Goal: Answer question/provide support: Share knowledge or assist other users

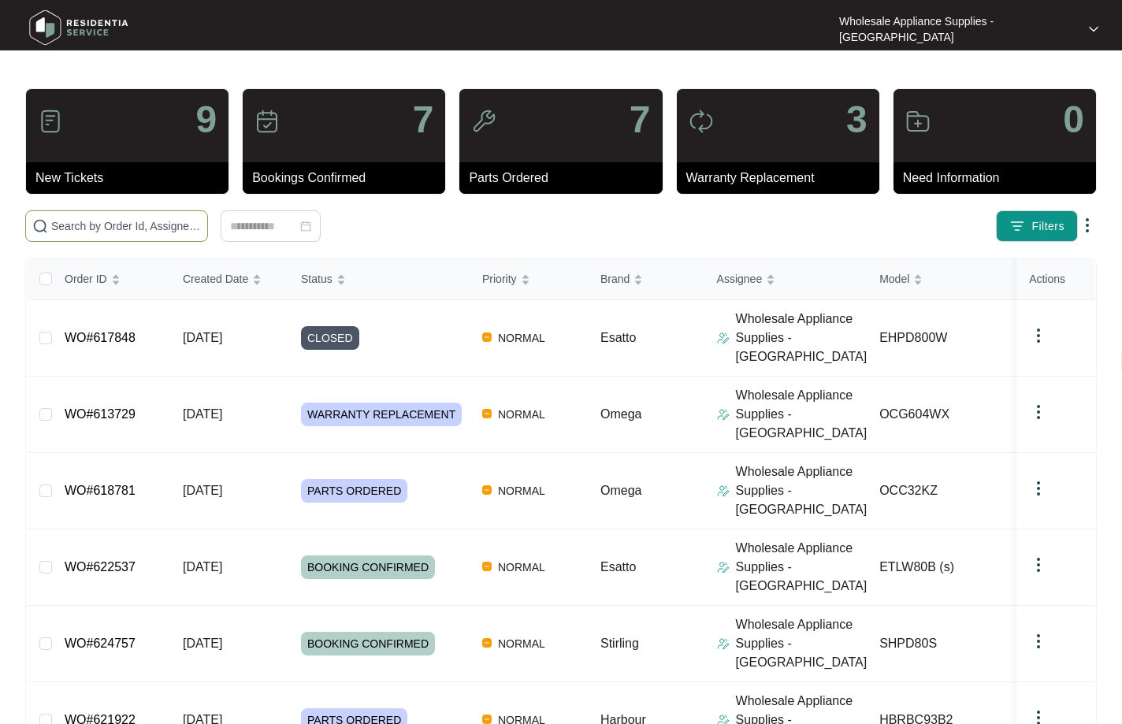
click at [132, 226] on input "text" at bounding box center [126, 226] width 150 height 17
paste input "627090"
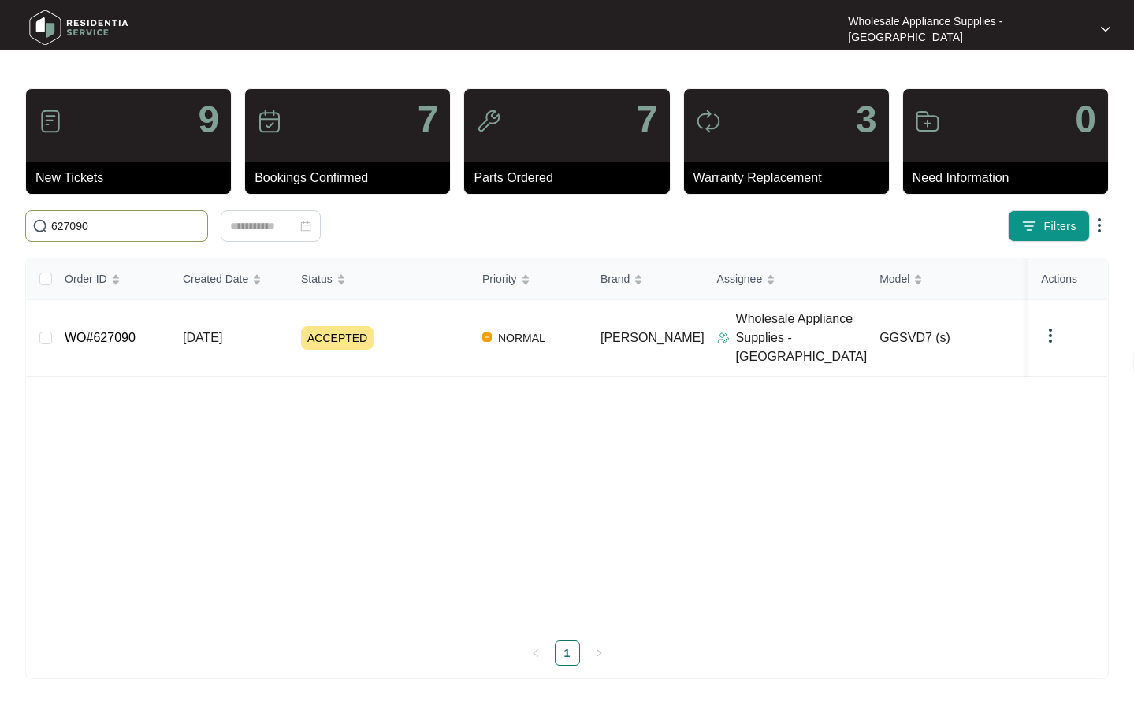
type input "627090"
click at [222, 331] on span "[DATE]" at bounding box center [202, 337] width 39 height 13
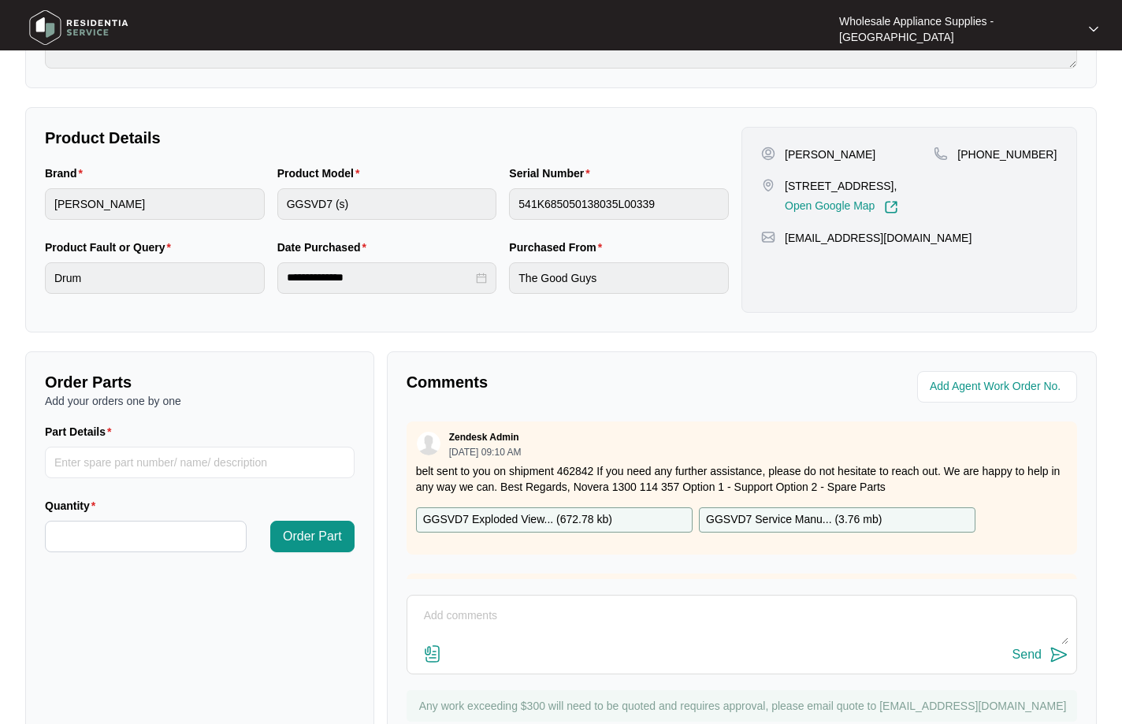
scroll to position [322, 0]
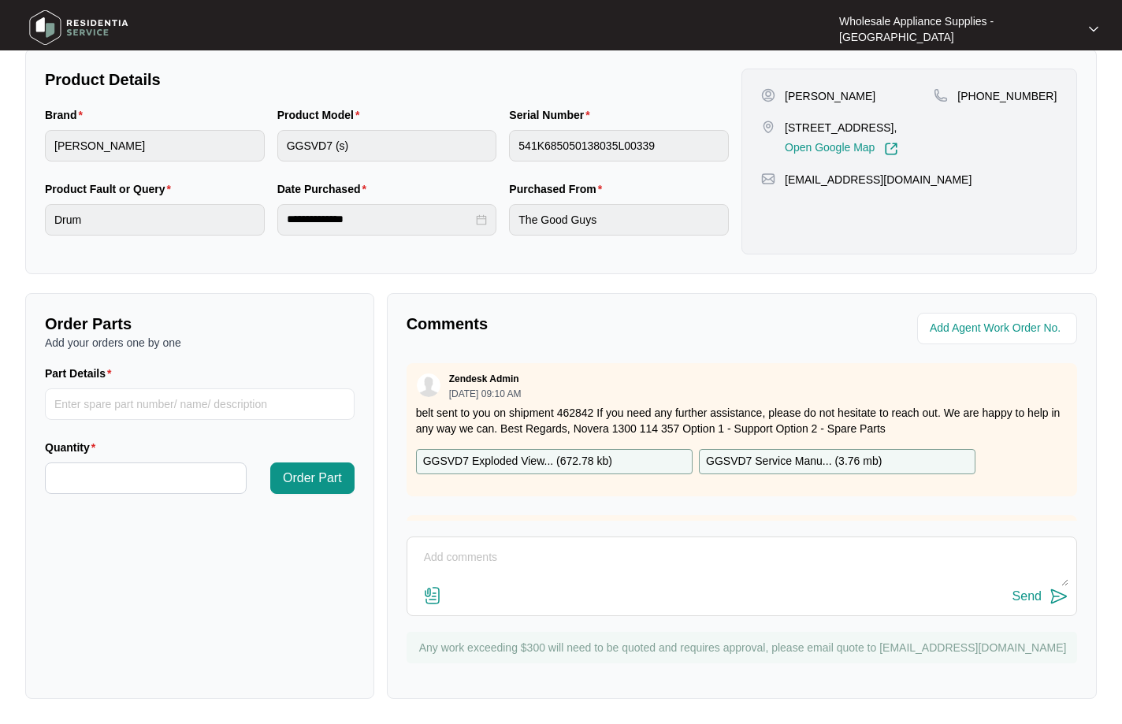
click at [651, 420] on p "belt sent to you on shipment 462842 If you need any further assistance, please …" at bounding box center [742, 421] width 652 height 32
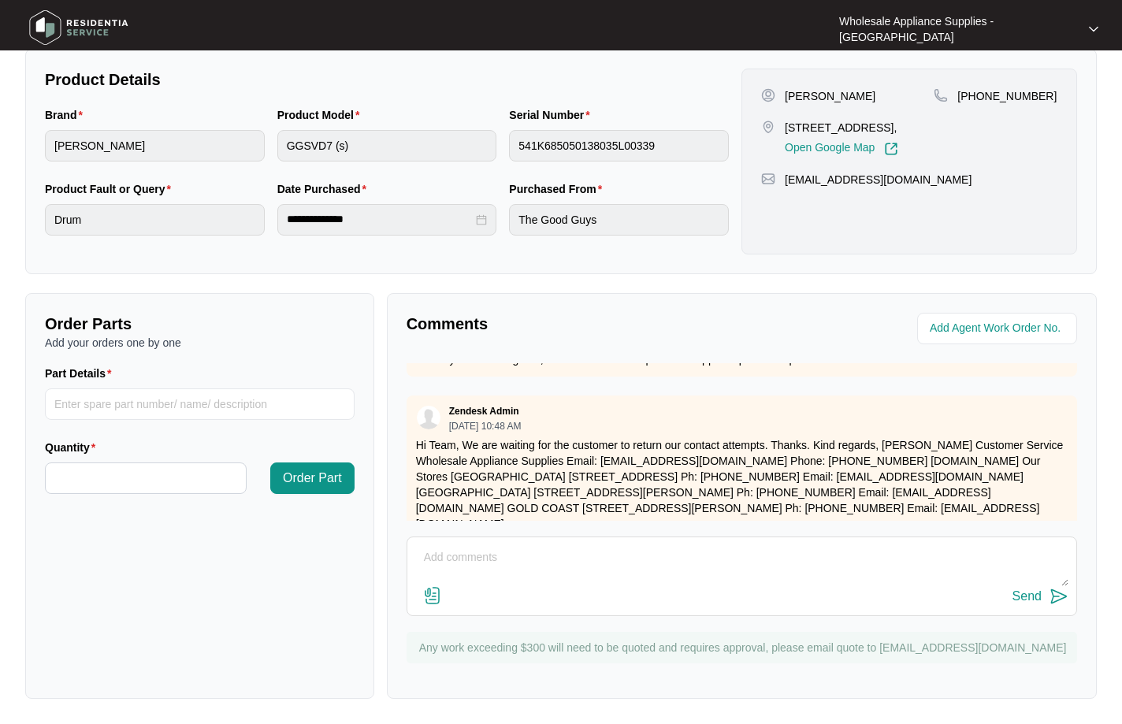
scroll to position [419, 0]
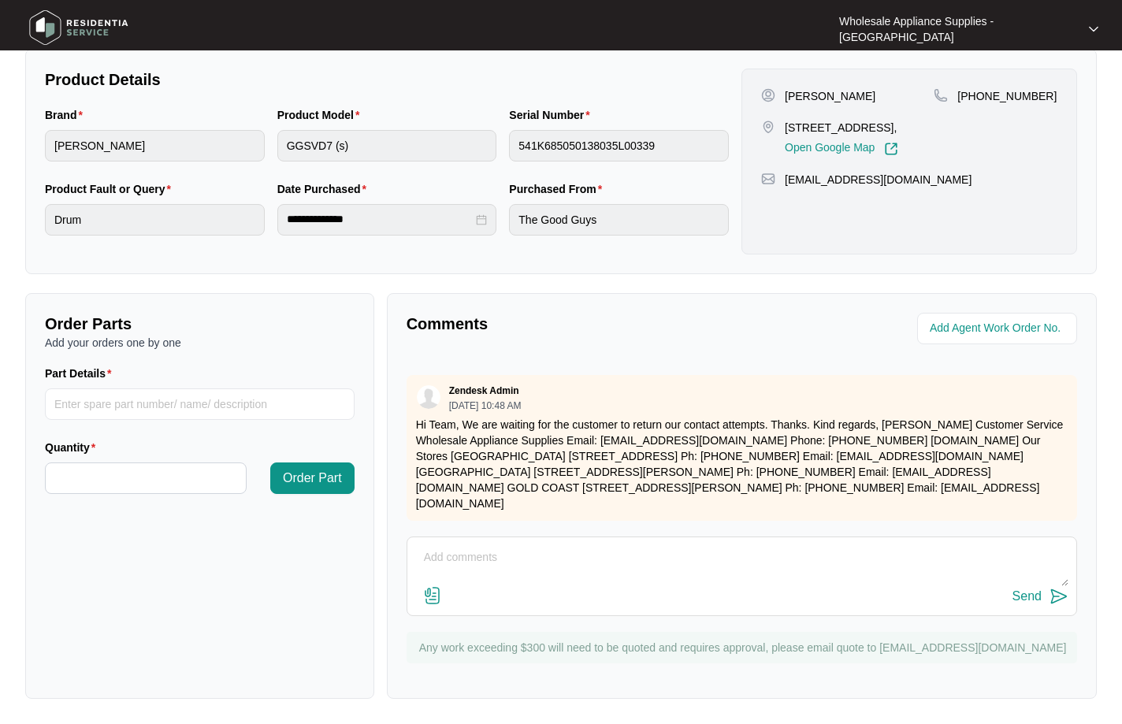
click at [560, 577] on textarea at bounding box center [741, 565] width 653 height 41
paste textarea "Hi Team, Can I have the following sent to [STREET_ADDRESS]"
click at [783, 565] on textarea "Hi Team, Can I have the following sent to [STREET_ADDRESS]." at bounding box center [741, 565] width 653 height 41
paste textarea "SP11179 MOTOR"
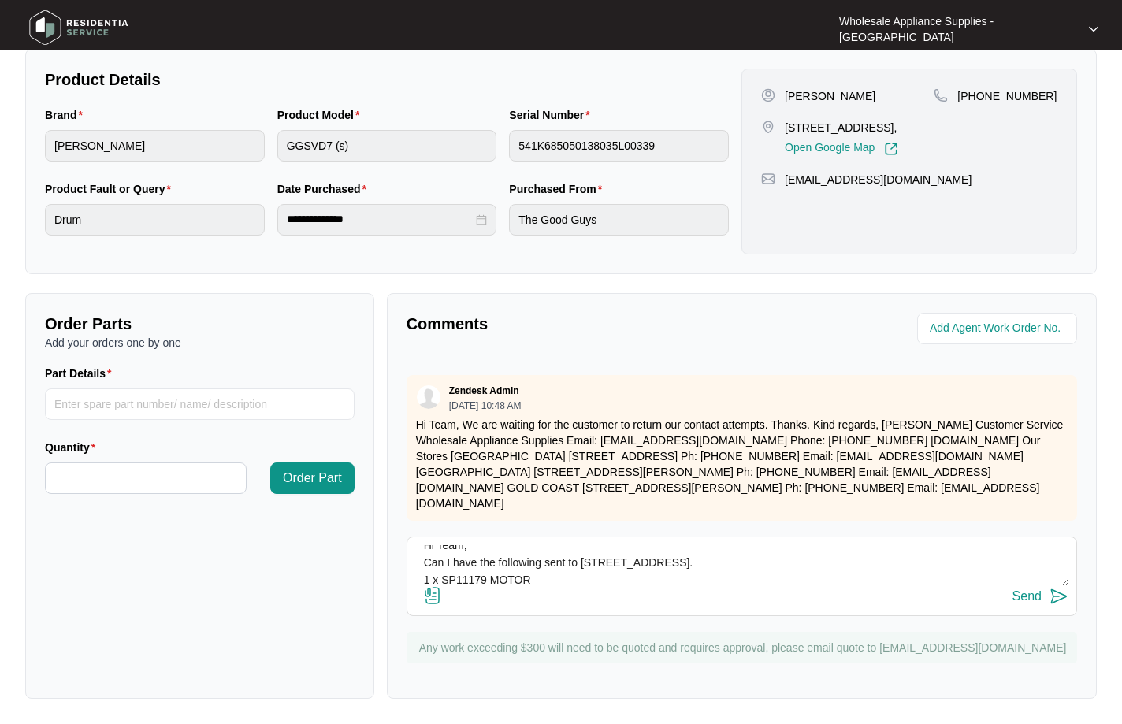
scroll to position [29, 0]
click at [500, 579] on textarea "Hi Team, Can I have the following sent to [STREET_ADDRESS]. 1 x SP11179 MOTOR 1…" at bounding box center [741, 565] width 653 height 41
paste textarea "SP11195 CAP"
click at [605, 581] on textarea "Hi Team, Can I have the following sent to [STREET_ADDRESS]. 1 x SP11179 MOTOR 1…" at bounding box center [741, 565] width 653 height 41
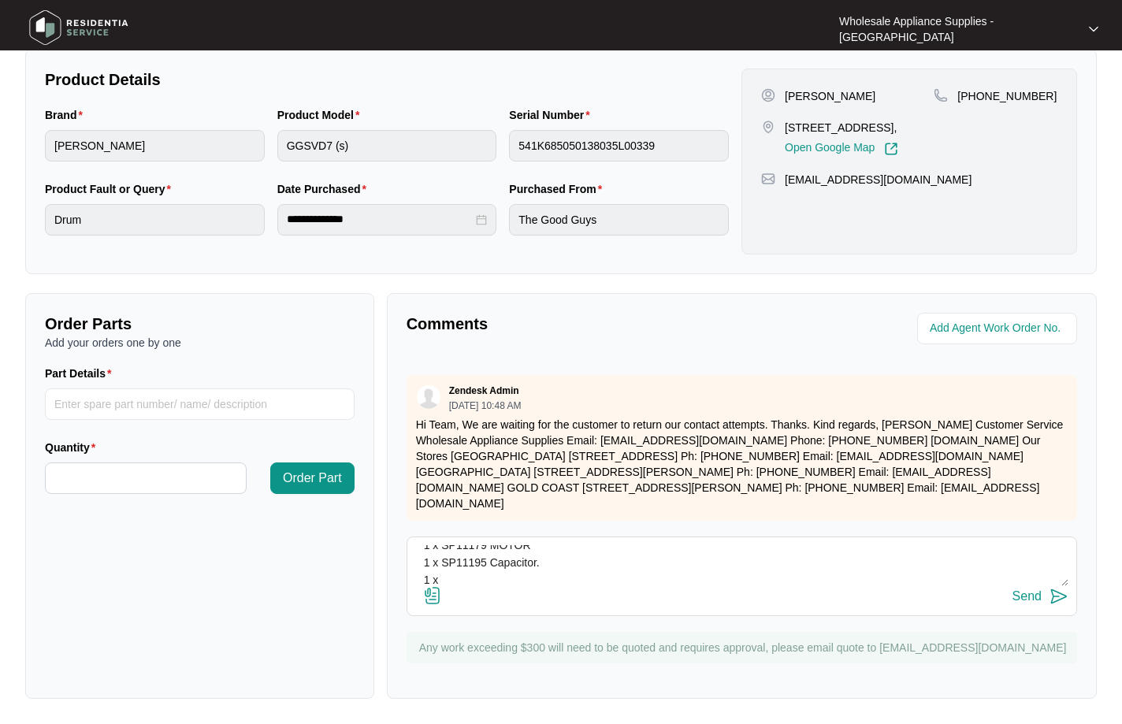
paste textarea "SP12776 PCB"
click at [522, 581] on textarea "Hi Team, Can I have the following sent to [STREET_ADDRESS]. 1 x SP11179 MOTOR 1…" at bounding box center [741, 565] width 653 height 41
paste textarea "12238200003336 CABINET MOTHERBOARD"
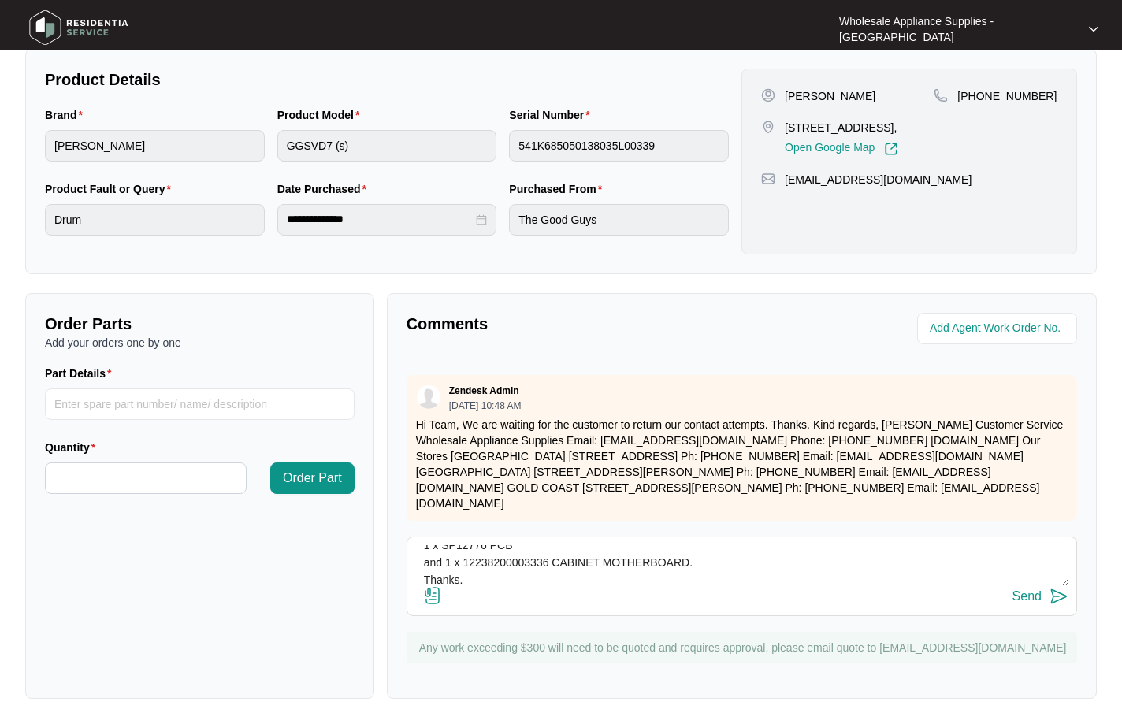
type textarea "Hi Team, Can I have the following sent to [STREET_ADDRESS]. 1 x SP11179 MOTOR 1…"
click at [1034, 607] on button "Send" at bounding box center [1041, 596] width 56 height 21
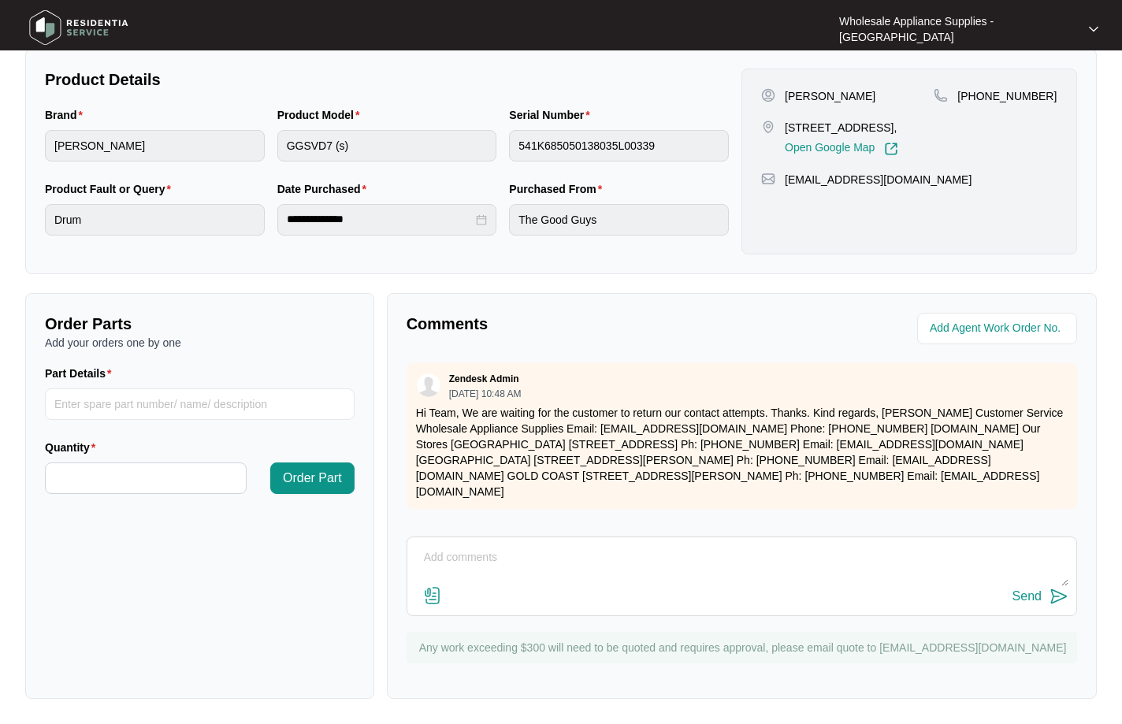
scroll to position [0, 0]
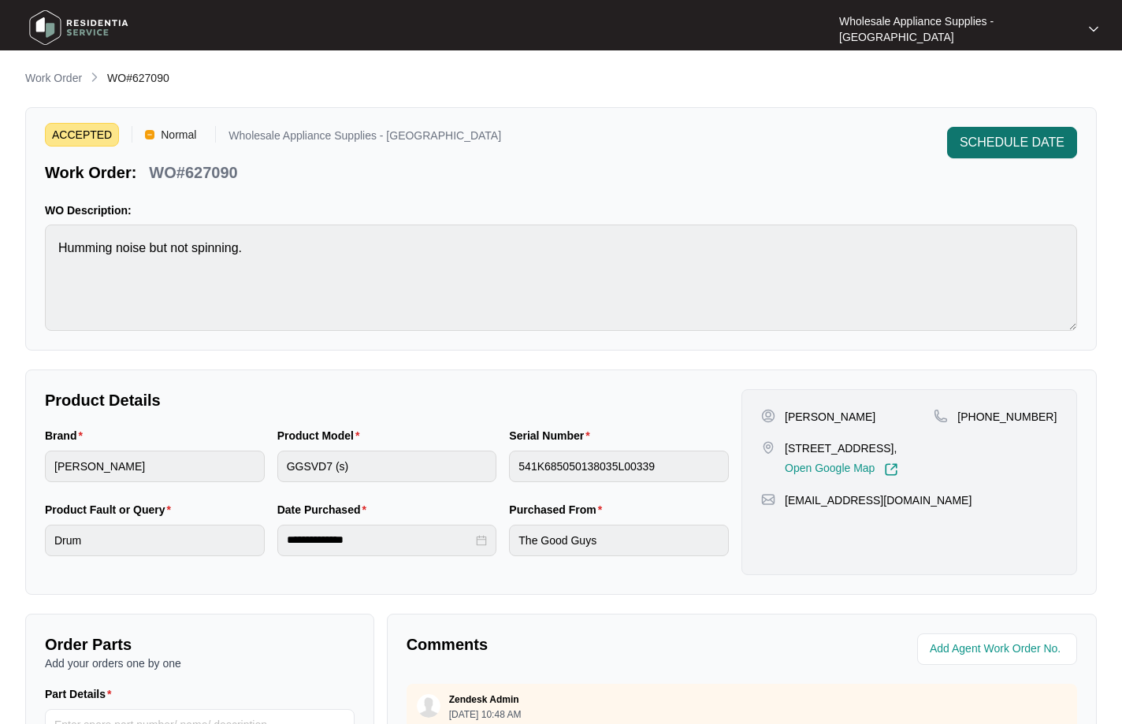
click at [996, 138] on span "SCHEDULE DATE" at bounding box center [1012, 142] width 105 height 19
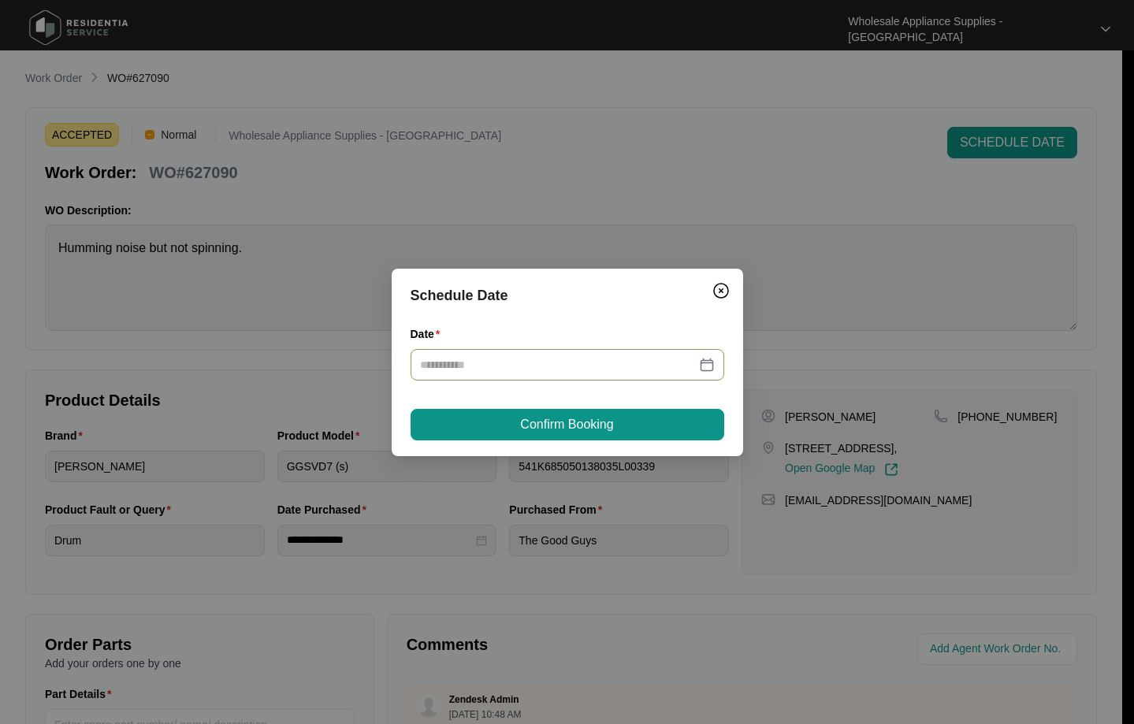
click at [557, 364] on input "Date" at bounding box center [558, 364] width 276 height 17
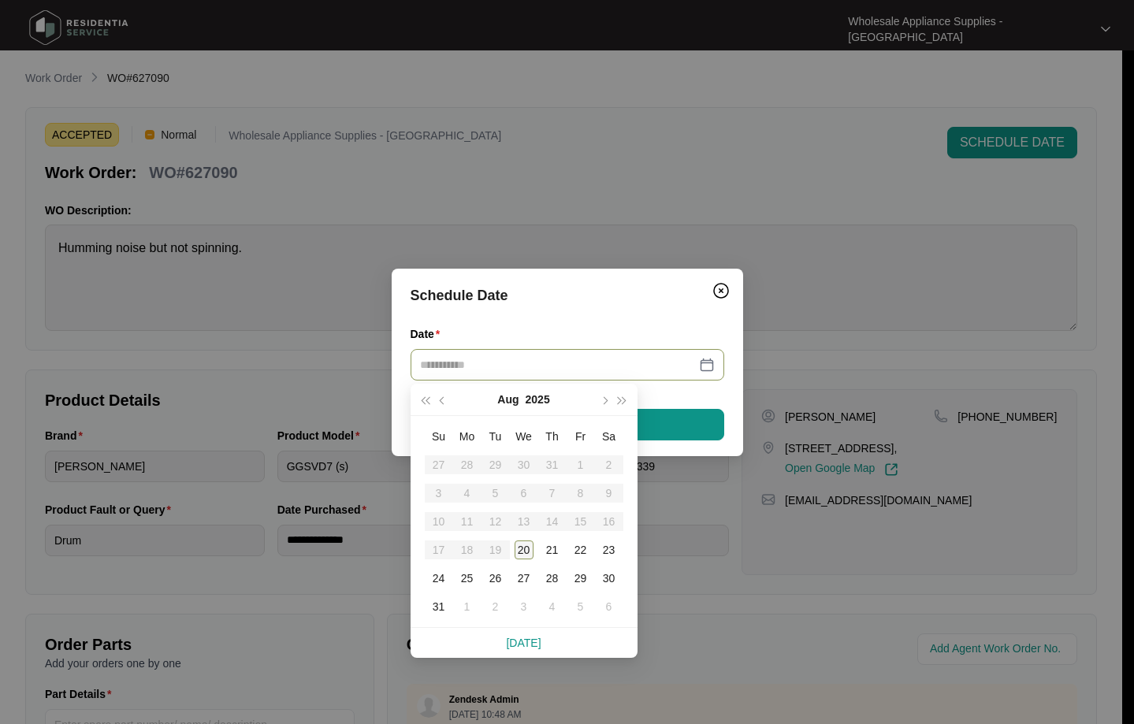
type input "**********"
click at [496, 551] on table "Su Mo Tu We Th Fr Sa 27 28 29 30 31 1 2 3 4 5 6 7 8 9 10 11 12 13 14 15 16 17 1…" at bounding box center [524, 521] width 199 height 199
click at [523, 553] on div "20" at bounding box center [524, 550] width 19 height 19
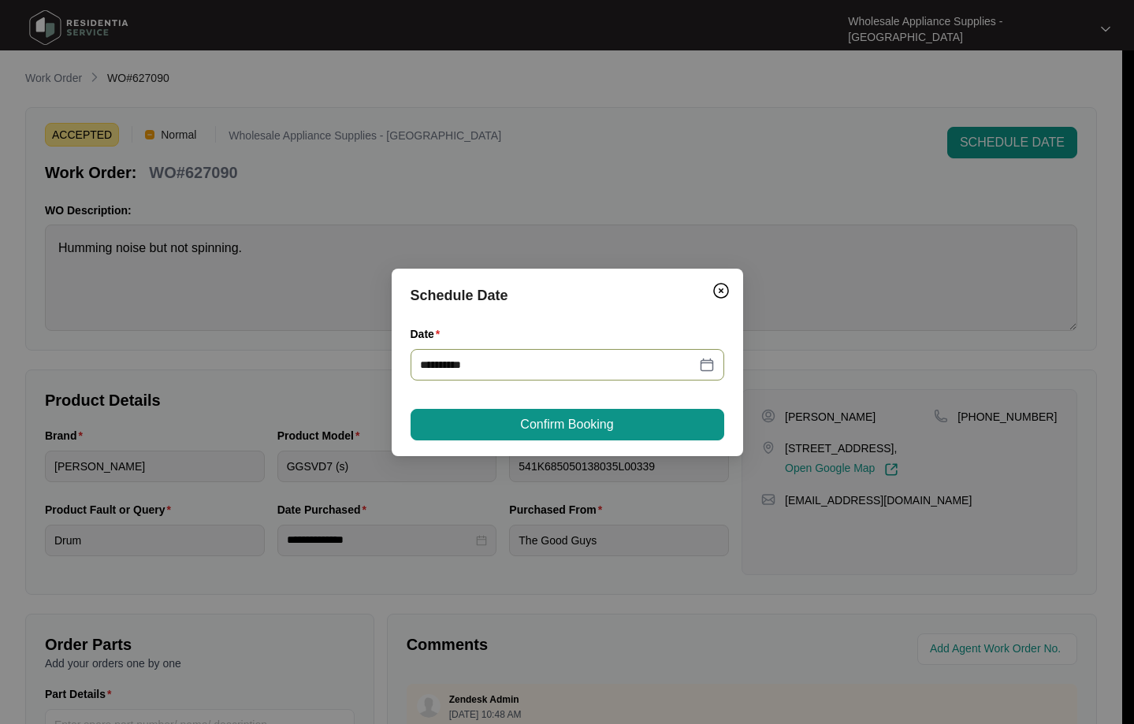
type input "**********"
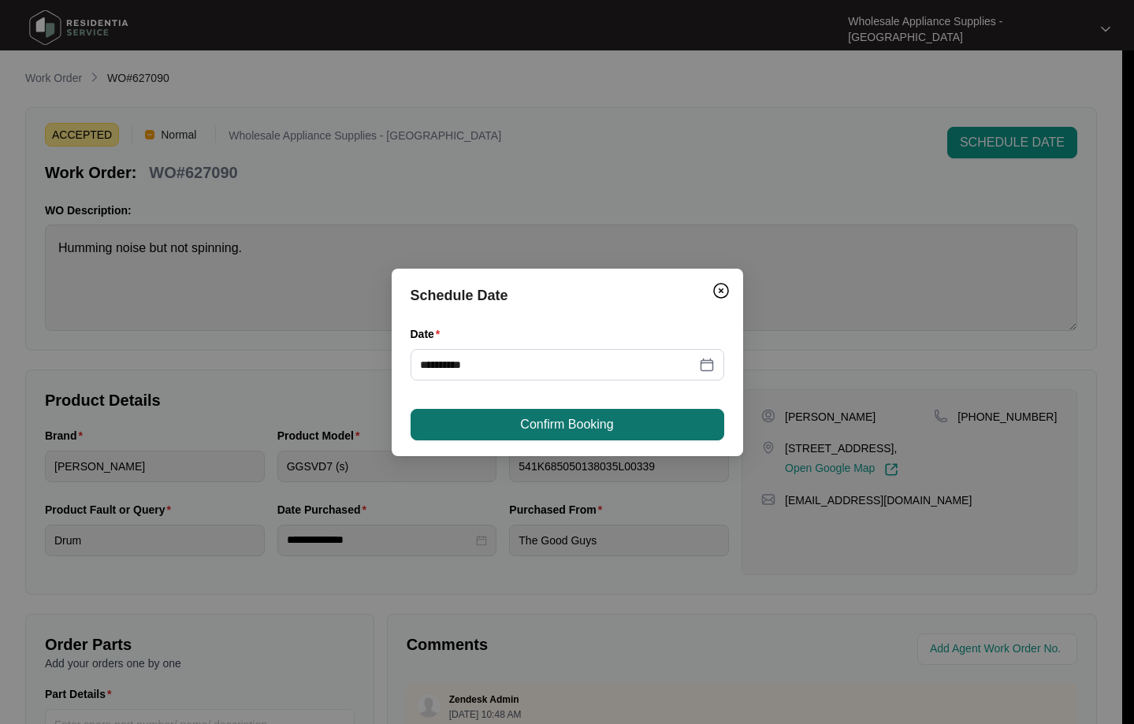
click at [593, 424] on span "Confirm Booking" at bounding box center [566, 424] width 93 height 19
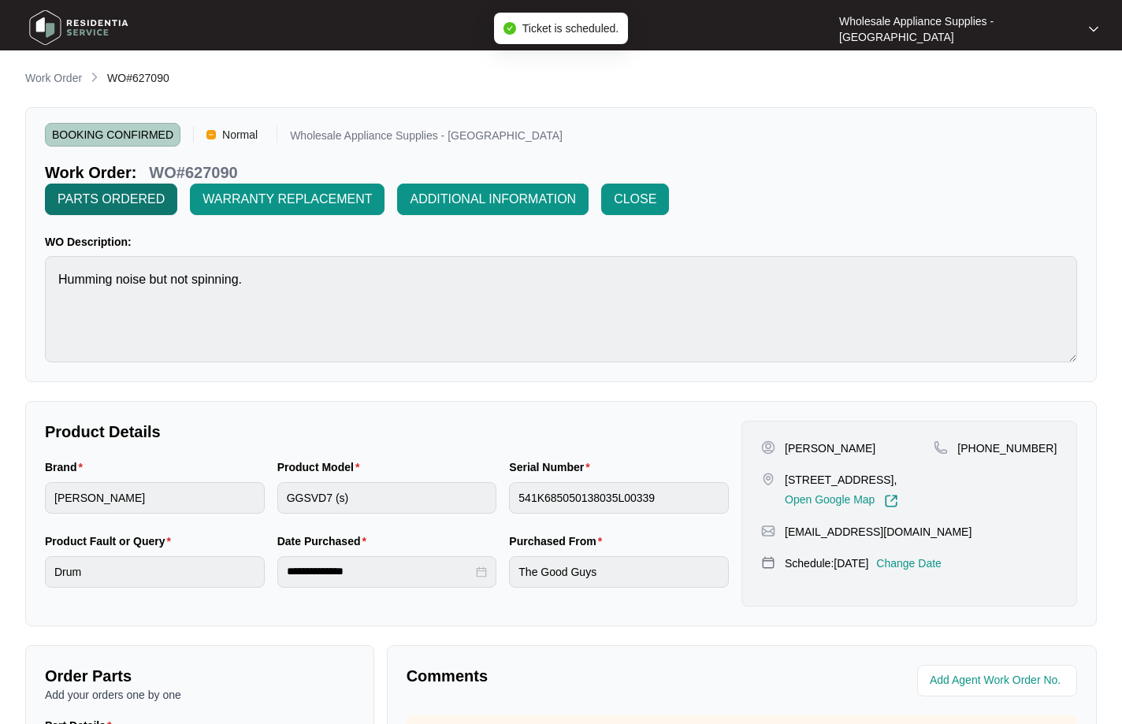
click at [147, 203] on span "PARTS ORDERED" at bounding box center [111, 199] width 107 height 19
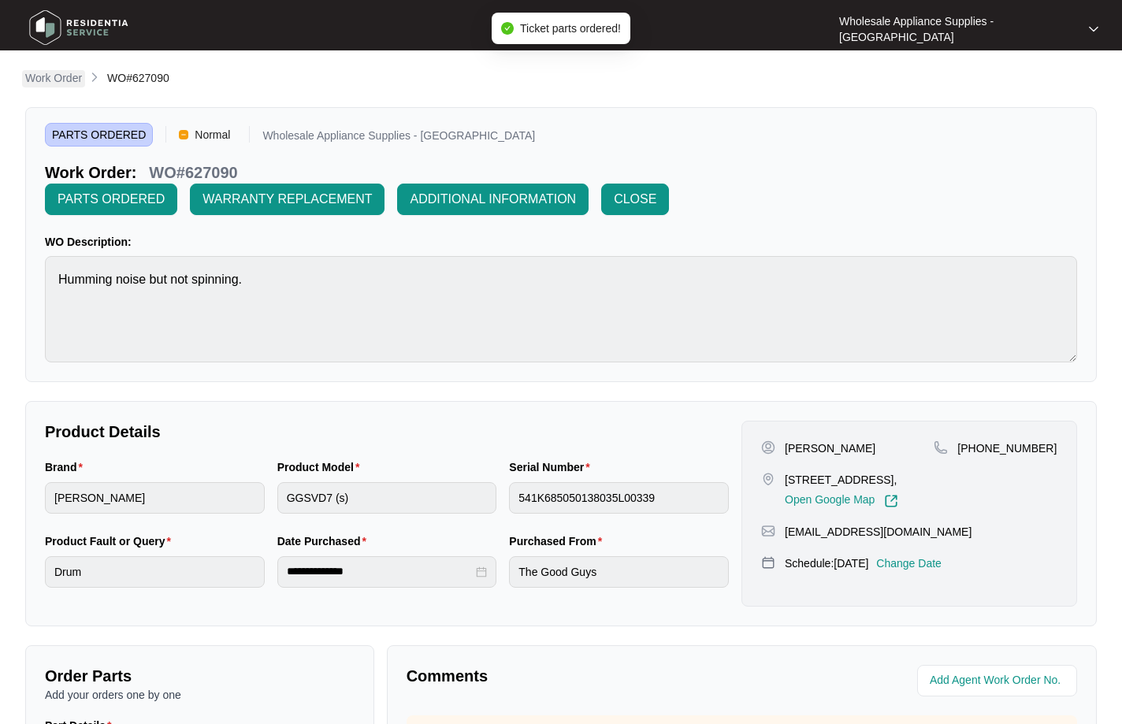
click at [73, 77] on p "Work Order" at bounding box center [53, 78] width 57 height 16
